Goal: Transaction & Acquisition: Purchase product/service

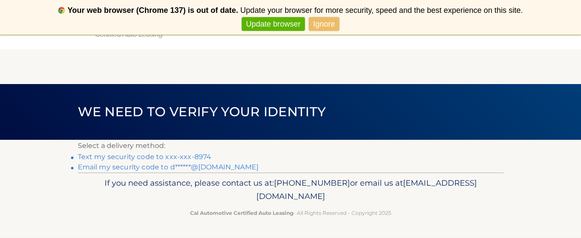
scroll to position [35, 0]
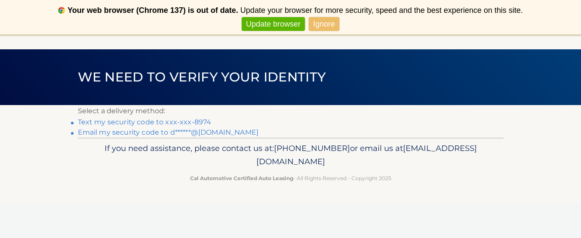
click at [92, 123] on link "Text my security code to xxx-xxx-8974" at bounding box center [145, 122] width 134 height 8
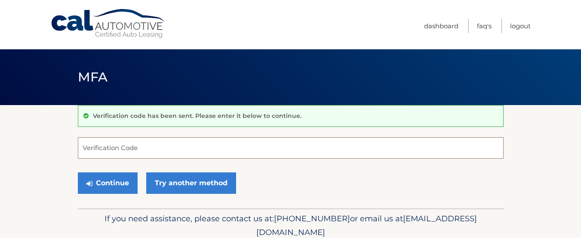
click at [95, 147] on input "Verification Code" at bounding box center [290, 147] width 425 height 21
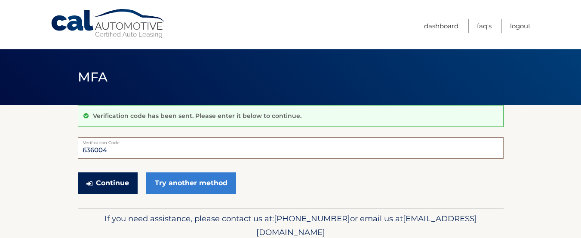
type input "636004"
click at [105, 182] on button "Continue" at bounding box center [108, 183] width 60 height 21
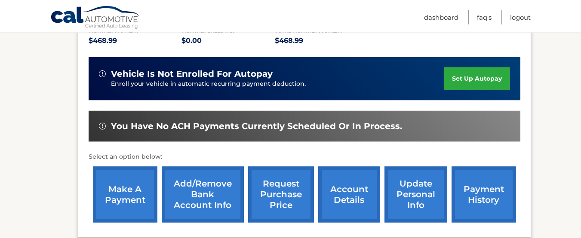
scroll to position [192, 0]
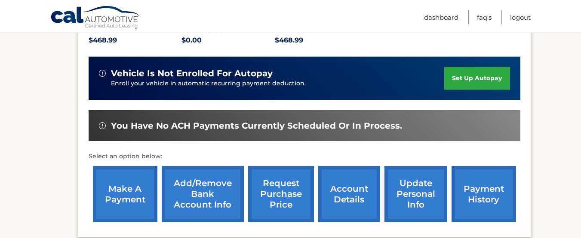
click at [121, 193] on link "make a payment" at bounding box center [125, 194] width 64 height 56
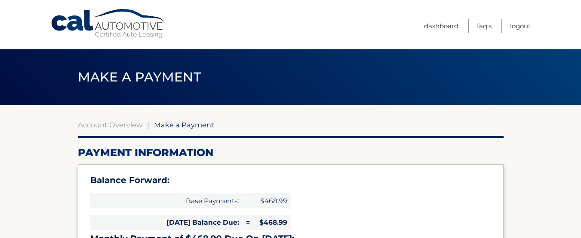
select select "MTU2NDcxOGMtMTIzYS00M2EwLTk2MDMtM2RlNWI2NzAwNDlj"
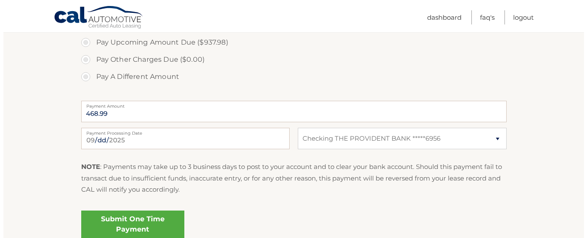
scroll to position [357, 0]
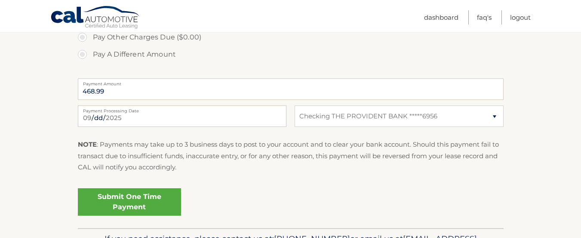
click at [123, 201] on link "Submit One Time Payment" at bounding box center [129, 202] width 103 height 27
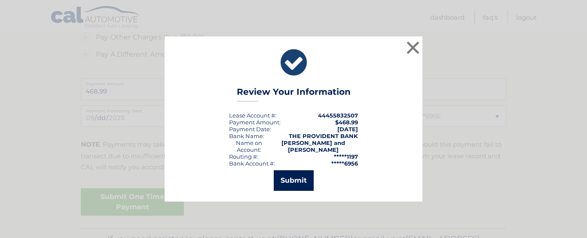
click at [289, 176] on button "Submit" at bounding box center [294, 181] width 40 height 21
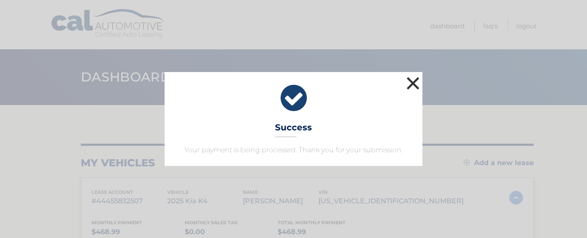
click at [413, 83] on button "×" at bounding box center [412, 83] width 17 height 17
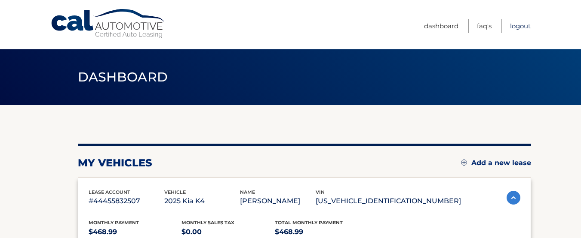
click at [516, 27] on link "Logout" at bounding box center [520, 26] width 21 height 14
